Goal: Information Seeking & Learning: Find contact information

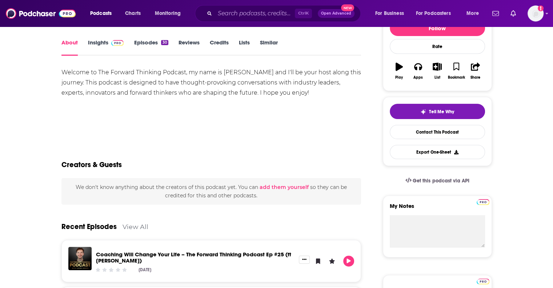
scroll to position [79, 0]
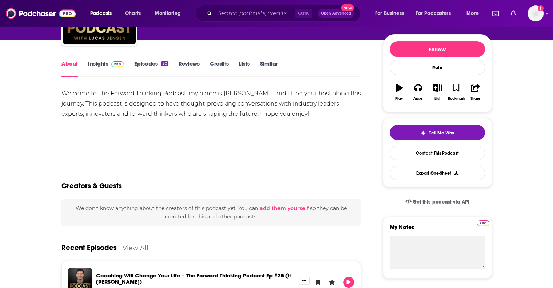
drag, startPoint x: 555, startPoint y: 23, endPoint x: 538, endPoint y: 68, distance: 48.7
click at [538, 68] on html "Podcasts Charts Monitoring Ctrl K Open Advanced New For Business For Podcasters…" at bounding box center [276, 65] width 553 height 288
click at [429, 150] on link "Contact This Podcast" at bounding box center [437, 153] width 95 height 14
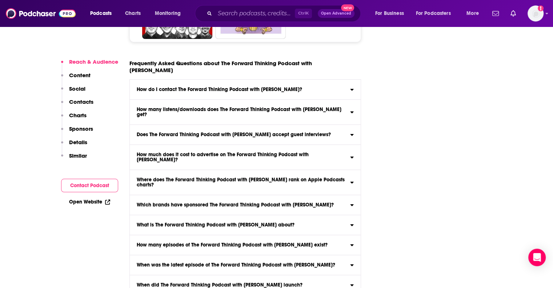
scroll to position [2588, 0]
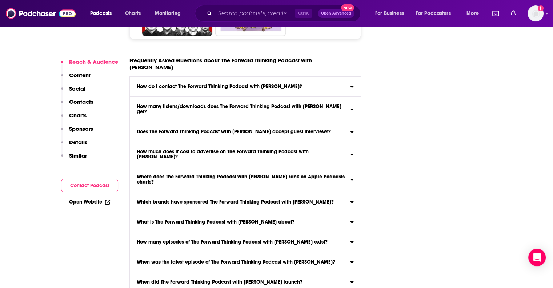
click at [347, 84] on div "How do I contact The Forward Thinking Podcast with [PERSON_NAME]?" at bounding box center [245, 86] width 231 height 5
click at [0, 0] on input "How do I contact The Forward Thinking Podcast with [PERSON_NAME]? Click here to…" at bounding box center [0, 0] width 0 height 0
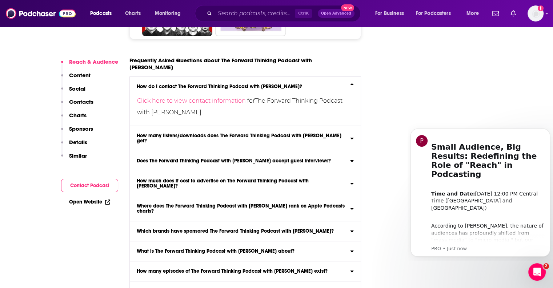
scroll to position [0, 0]
click at [229, 97] on link "Click here to view contact information" at bounding box center [192, 100] width 110 height 7
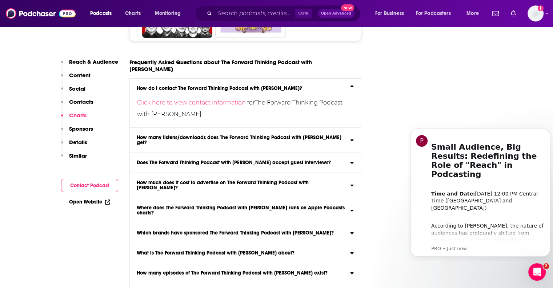
scroll to position [589, 0]
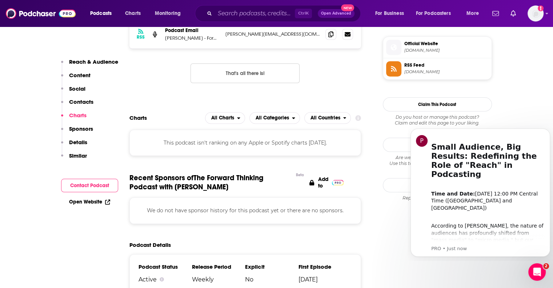
click at [333, 73] on div "RSS Podcast Email [PERSON_NAME] - Forward Media Marketing [PERSON_NAME][EMAIL_A…" at bounding box center [245, 57] width 232 height 75
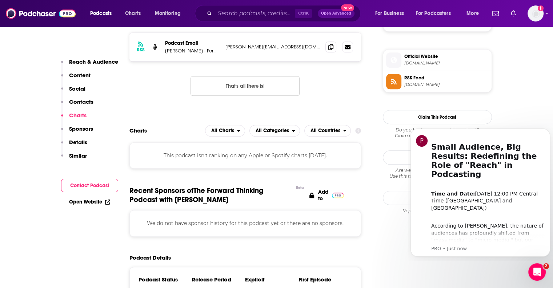
scroll to position [574, 0]
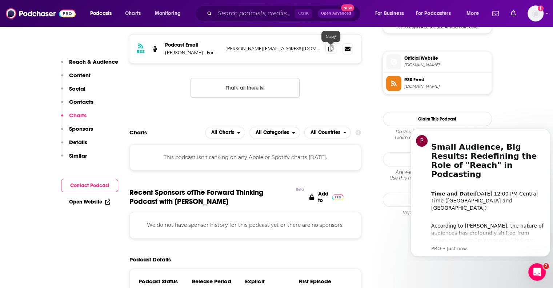
click at [330, 49] on icon at bounding box center [330, 48] width 5 height 6
